Goal: Task Accomplishment & Management: Use online tool/utility

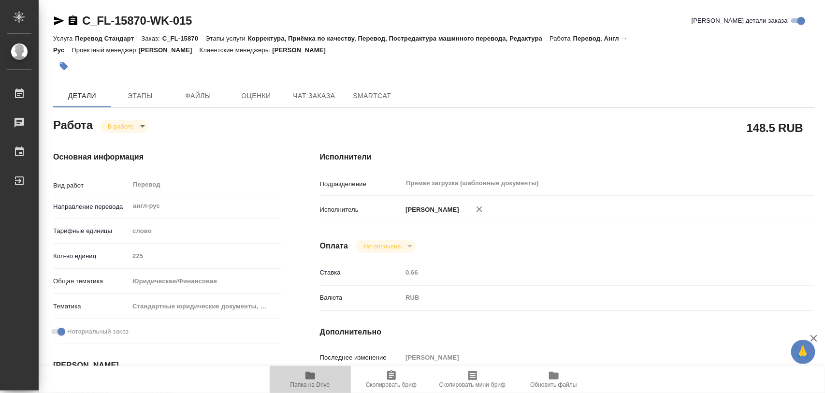
click at [310, 371] on icon "button" at bounding box center [310, 376] width 12 height 12
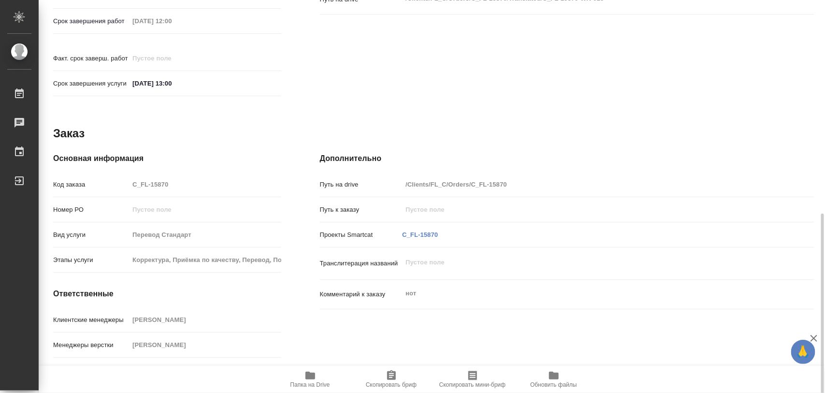
scroll to position [431, 0]
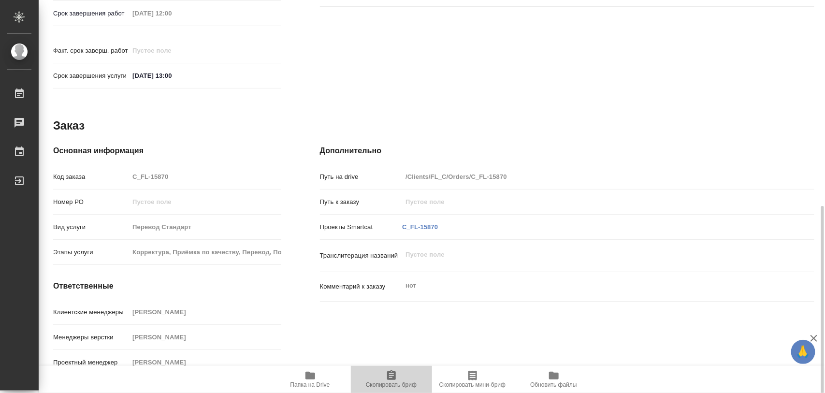
click at [387, 375] on icon "button" at bounding box center [391, 375] width 9 height 10
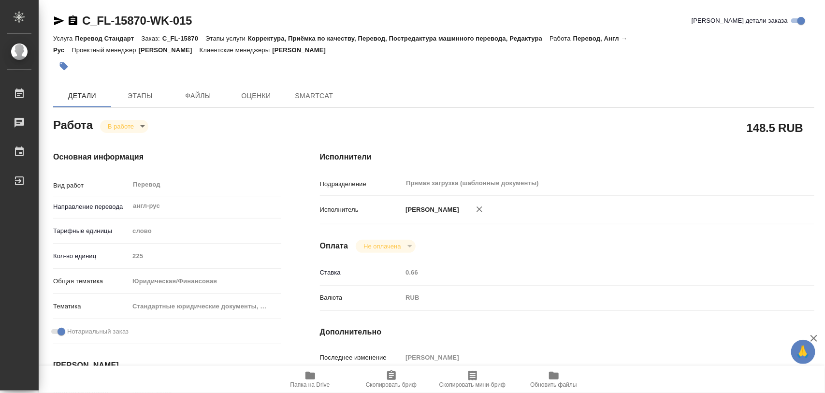
type textarea "x"
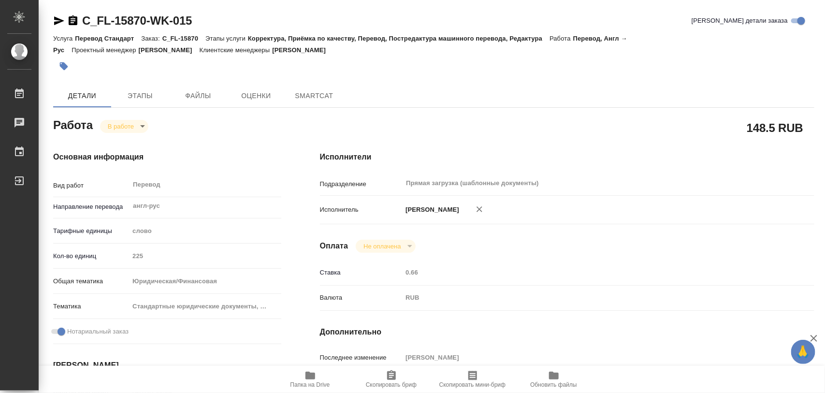
type textarea "x"
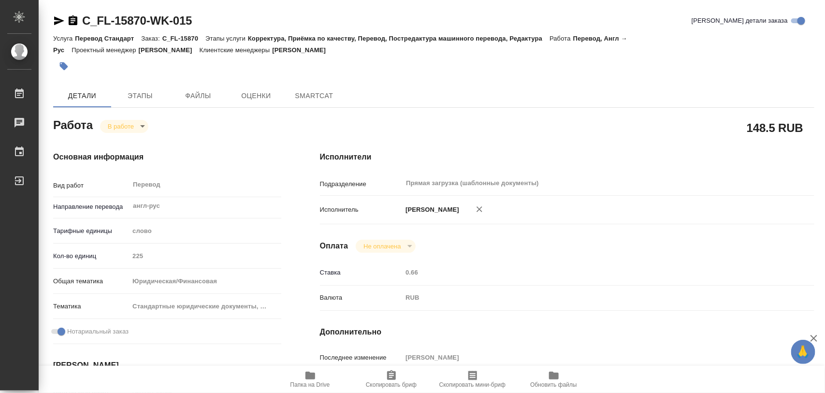
type textarea "x"
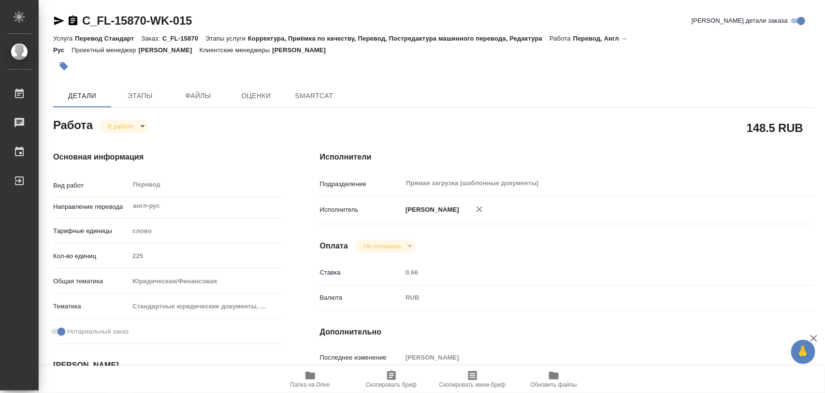
type textarea "x"
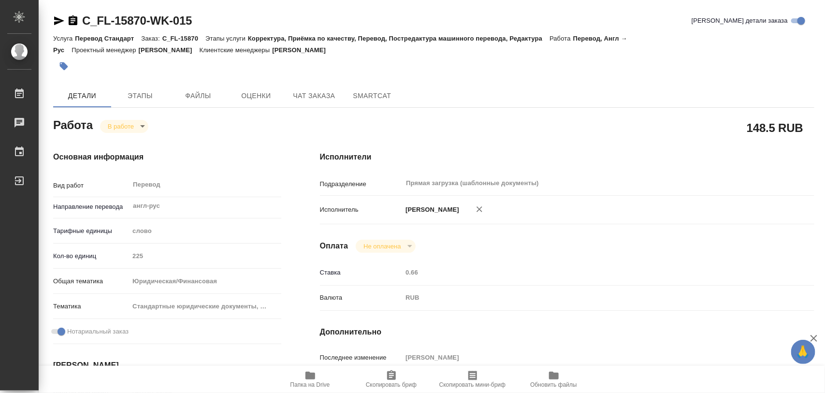
type textarea "x"
